Goal: Information Seeking & Learning: Learn about a topic

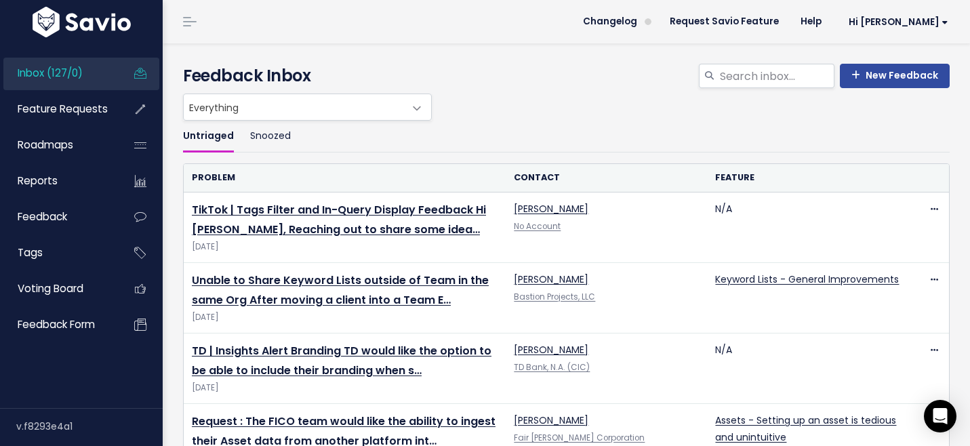
scroll to position [3132, 0]
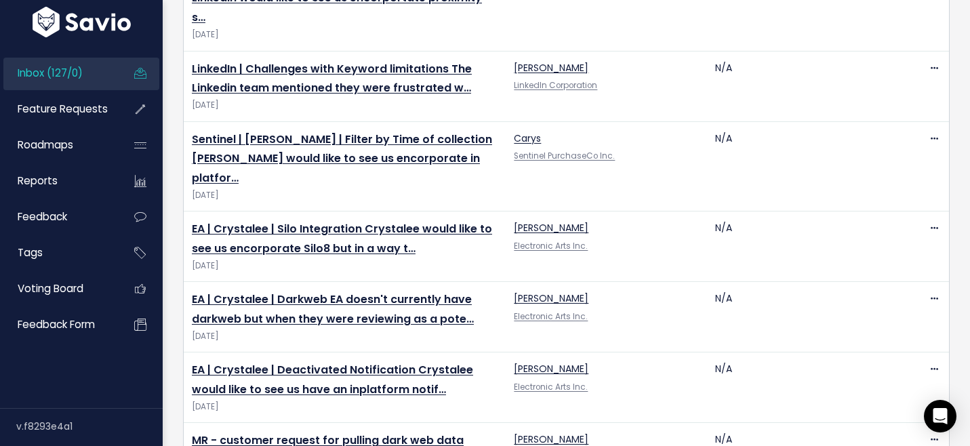
click at [45, 70] on span "Inbox (127/0)" at bounding box center [50, 73] width 65 height 14
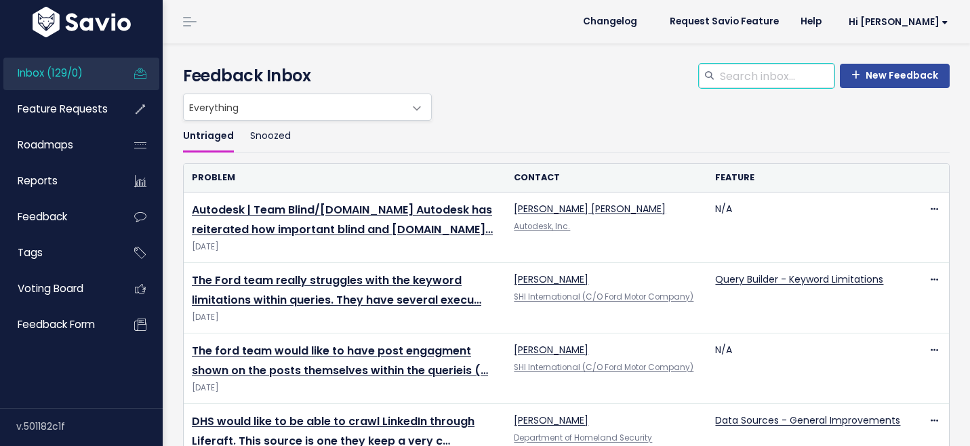
click at [739, 75] on input "search" at bounding box center [776, 76] width 116 height 24
type input "compact"
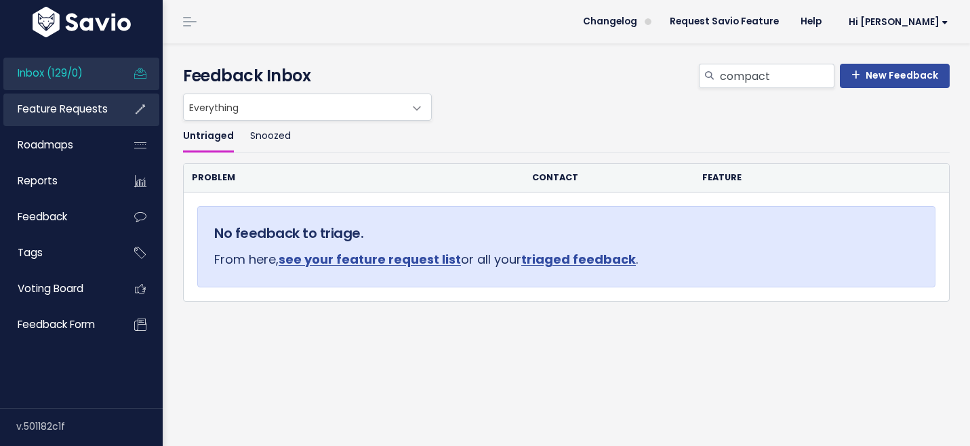
click at [60, 111] on span "Feature Requests" at bounding box center [63, 109] width 90 height 14
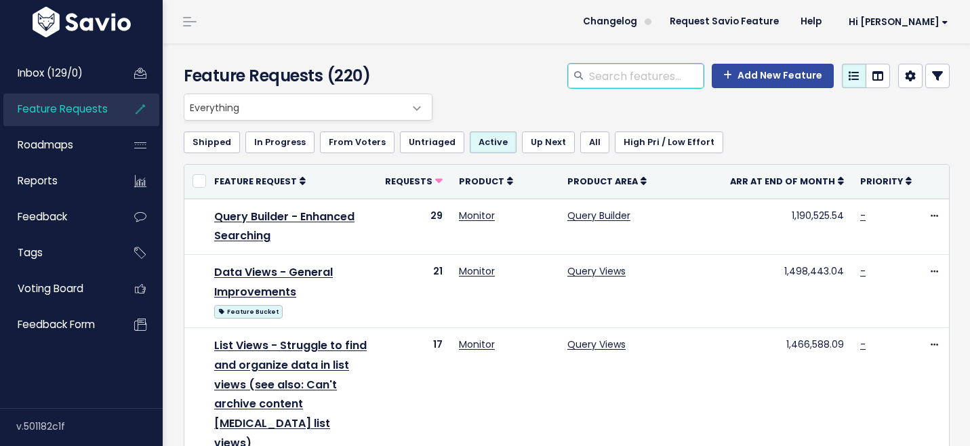
click at [626, 87] on input "search" at bounding box center [646, 76] width 116 height 24
type input "compact"
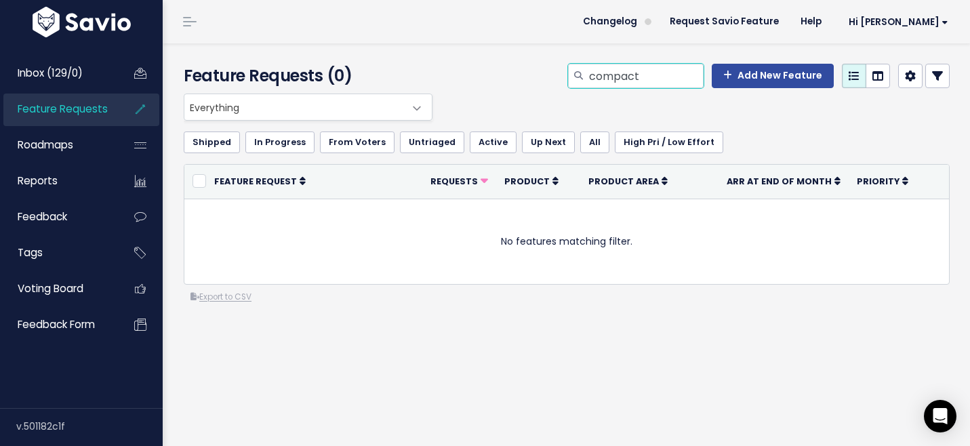
click at [618, 83] on input "compact" at bounding box center [646, 76] width 116 height 24
click at [331, 105] on span "Everything" at bounding box center [294, 107] width 220 height 26
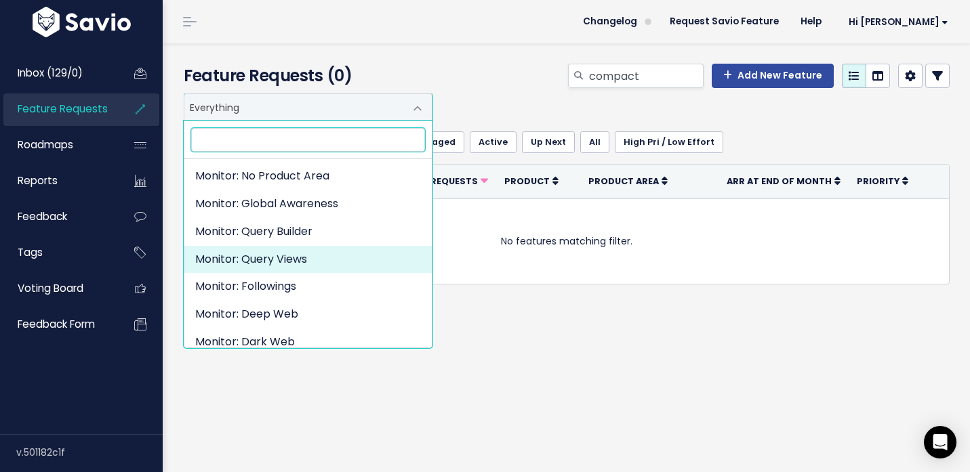
scroll to position [175, 0]
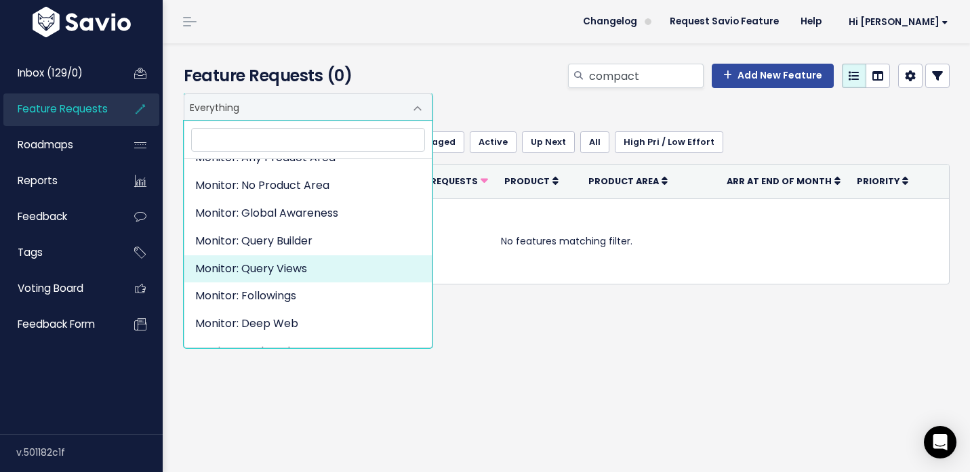
select select "ORGANIZE_COLLABORATE_REPORT:QUERY_VIEWING"
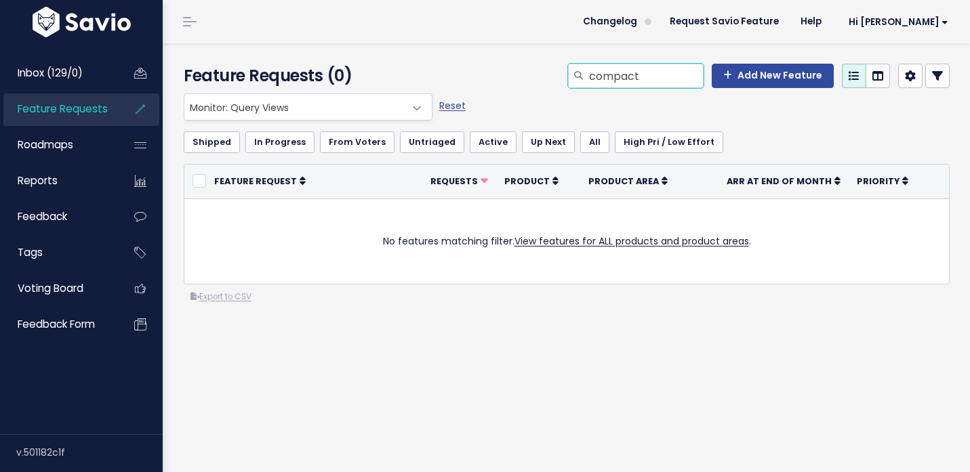
click at [626, 75] on input "compact" at bounding box center [646, 76] width 116 height 24
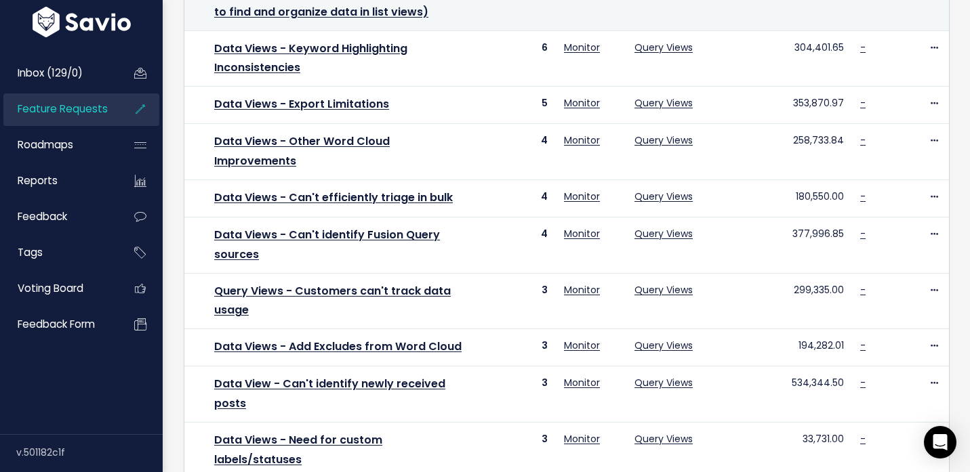
scroll to position [411, 0]
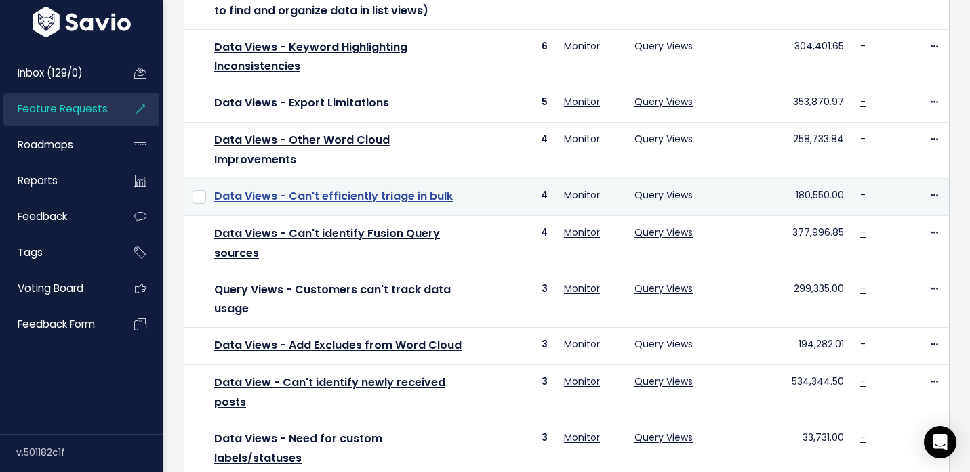
click at [418, 188] on link "Data Views - Can't efficiently triage in bulk" at bounding box center [333, 196] width 239 height 16
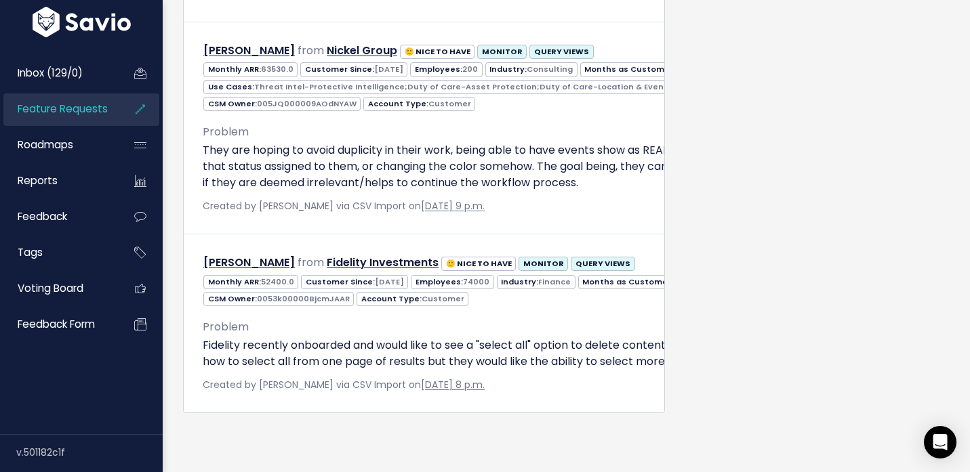
scroll to position [1210, 0]
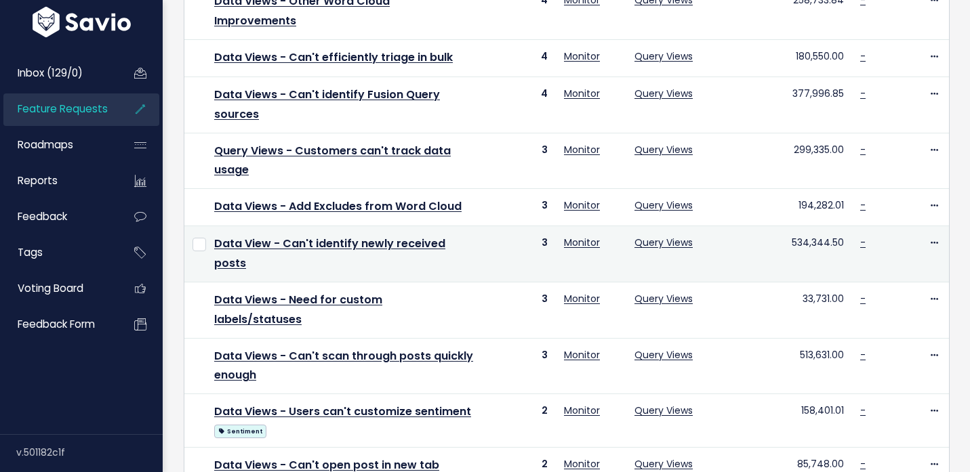
scroll to position [551, 0]
click at [418, 422] on div "Sentiment" at bounding box center [344, 430] width 260 height 17
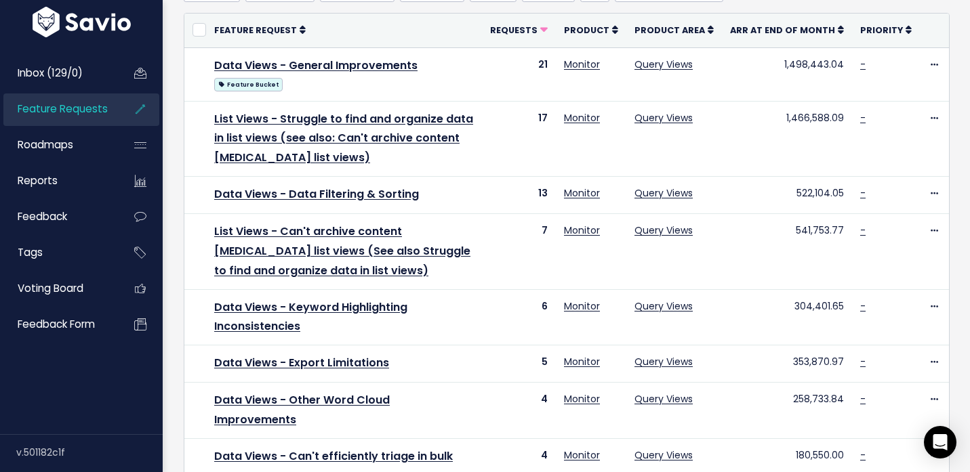
scroll to position [0, 0]
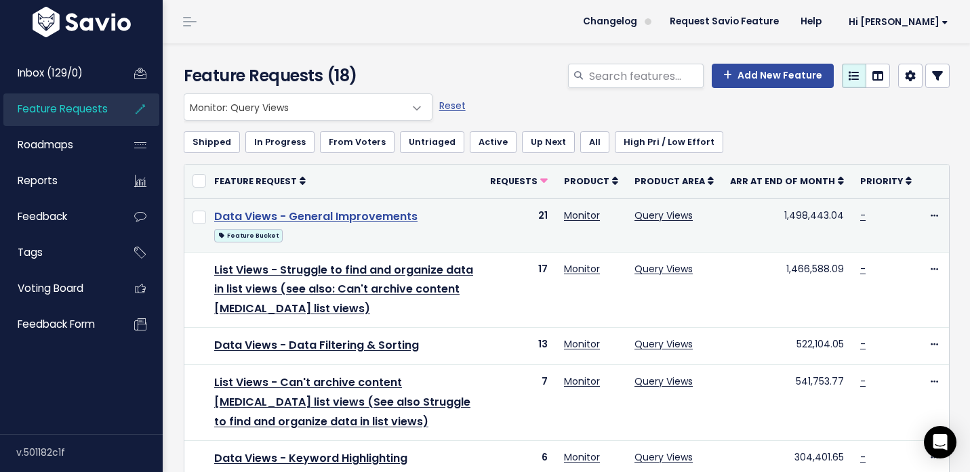
click at [329, 222] on link "Data Views - General Improvements" at bounding box center [315, 217] width 203 height 16
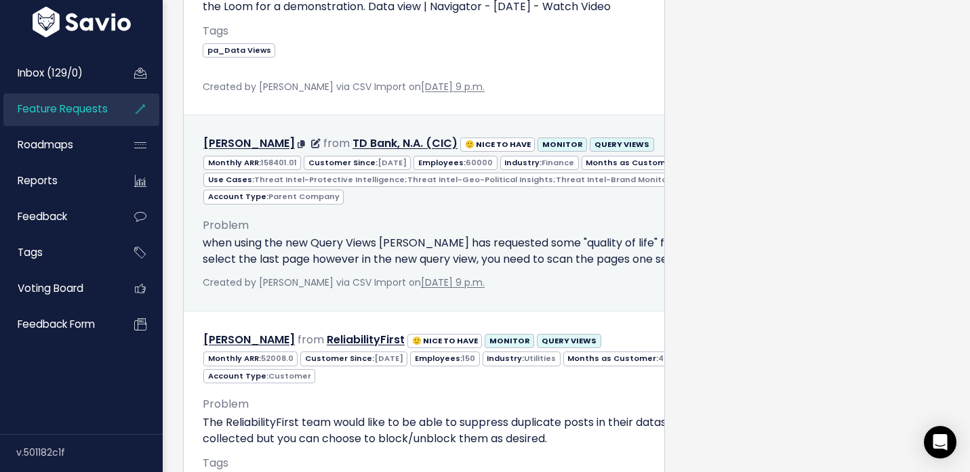
scroll to position [2897, 0]
